Goal: Information Seeking & Learning: Learn about a topic

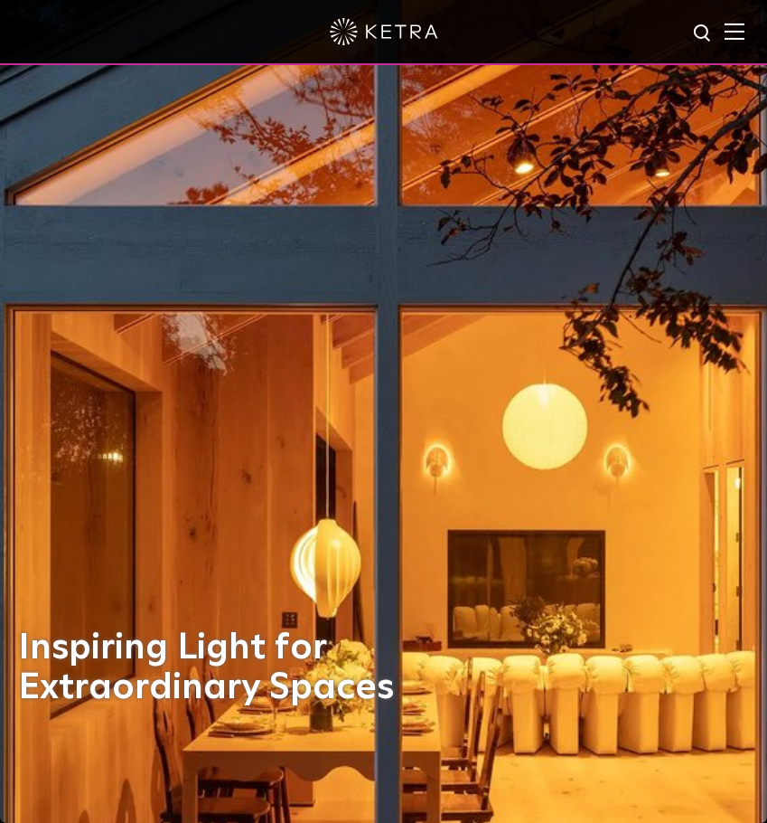
click at [715, 25] on img at bounding box center [703, 34] width 23 height 23
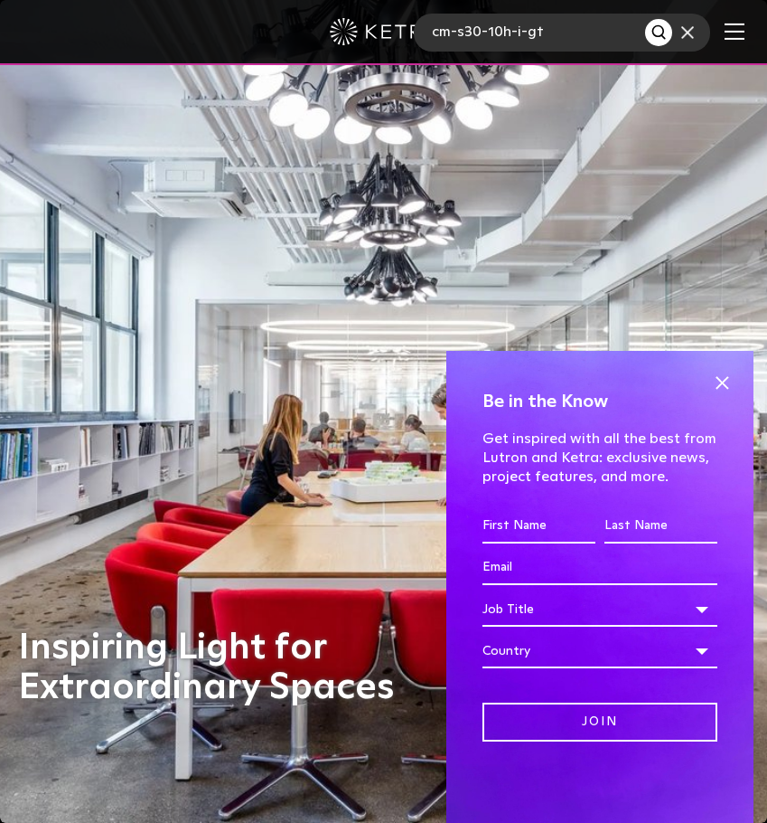
type input "cm-s30-10h-i-gt"
click at [645, 19] on button "Search" at bounding box center [658, 32] width 27 height 27
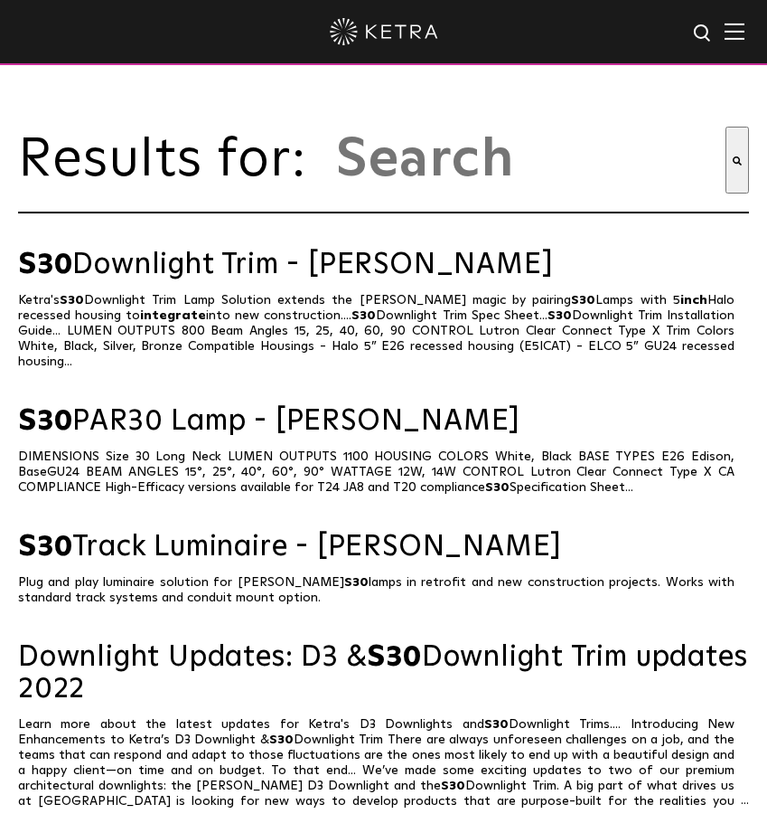
type input "cm-s30-10h-i-gt"
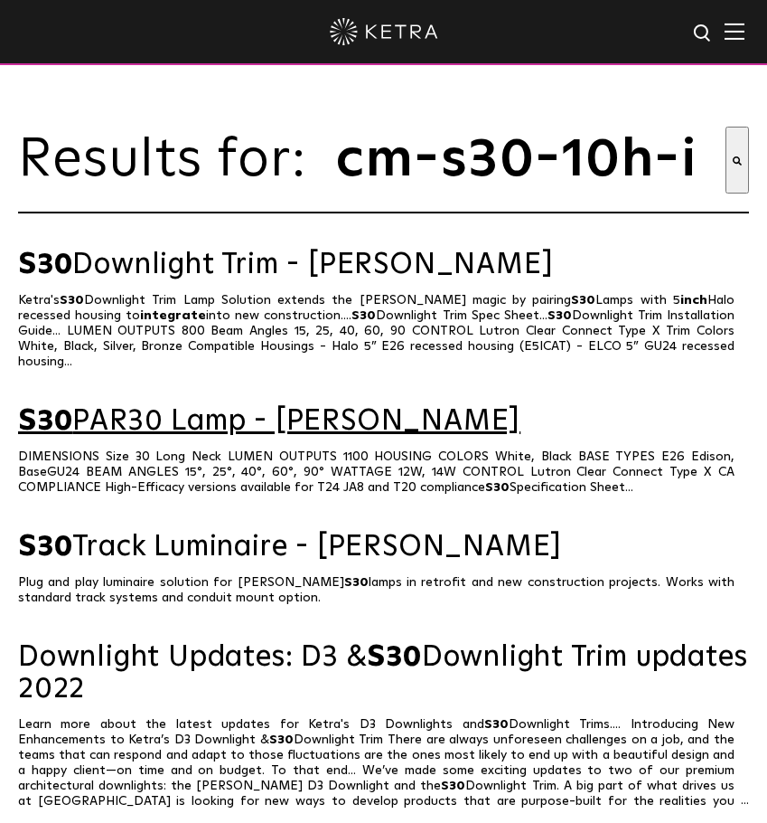
click at [226, 420] on link "S30 PAR30 Lamp - [PERSON_NAME]" at bounding box center [383, 422] width 731 height 32
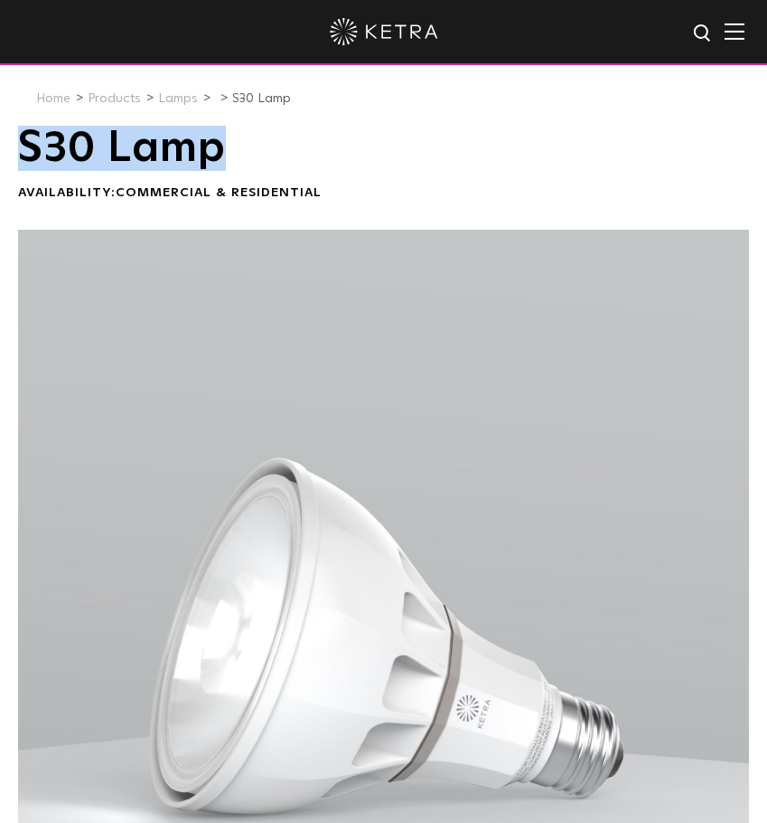
drag, startPoint x: 16, startPoint y: 155, endPoint x: 223, endPoint y: 169, distance: 207.5
copy h1 "S30 Lamp"
